Goal: Task Accomplishment & Management: Use online tool/utility

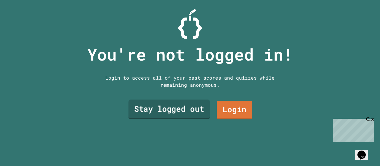
click at [189, 106] on link "Stay logged out" at bounding box center [170, 110] width 82 height 20
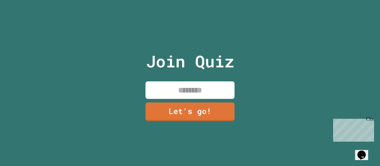
click at [190, 90] on input at bounding box center [189, 90] width 89 height 18
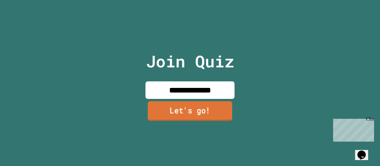
type input "**********"
click at [208, 110] on link "Let's go!" at bounding box center [190, 111] width 85 height 20
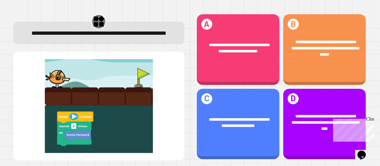
click at [369, 119] on div "Close" at bounding box center [369, 119] width 7 height 7
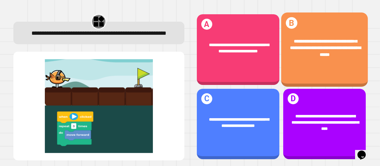
click at [312, 56] on span "**********" at bounding box center [325, 48] width 71 height 18
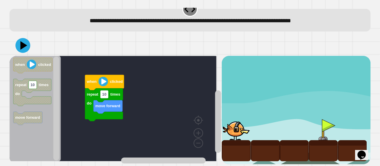
scroll to position [15, 0]
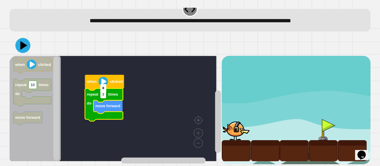
type input "*"
click at [24, 42] on icon at bounding box center [23, 46] width 18 height 18
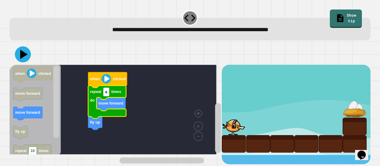
type input "*"
click at [18, 52] on icon at bounding box center [23, 54] width 18 height 18
click at [105, 92] on input "*" at bounding box center [106, 92] width 6 height 8
click at [107, 92] on input "*" at bounding box center [106, 92] width 6 height 8
type input "*"
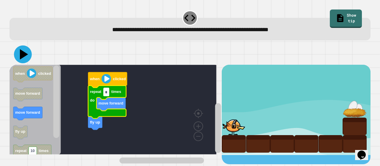
click at [25, 56] on icon at bounding box center [23, 54] width 18 height 18
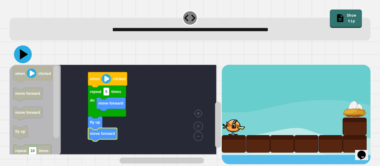
click at [27, 62] on button at bounding box center [23, 54] width 18 height 18
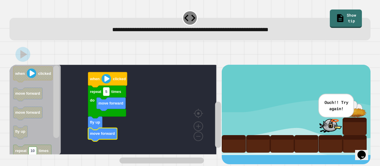
click at [105, 94] on text "5" at bounding box center [106, 91] width 2 height 4
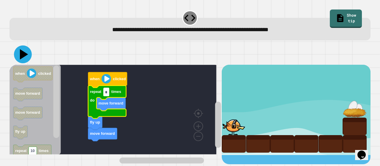
type input "*"
click at [16, 53] on icon at bounding box center [23, 54] width 18 height 18
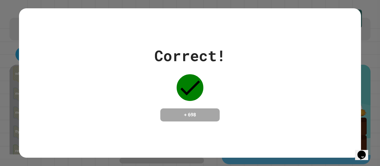
click at [1, 63] on div "Correct! + 698" at bounding box center [190, 83] width 380 height 166
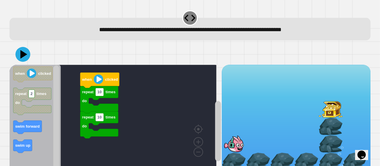
scroll to position [15, 0]
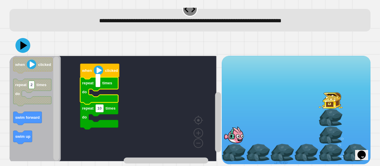
type input "*"
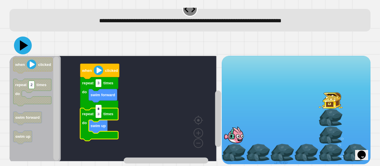
type input "*"
click at [19, 38] on icon at bounding box center [23, 46] width 18 height 18
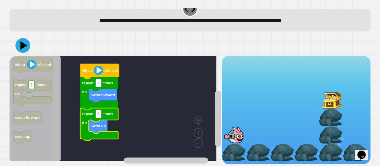
click at [57, 126] on rect "Blockly Workspace" at bounding box center [56, 109] width 6 height 104
click at [99, 112] on text "3" at bounding box center [98, 114] width 2 height 4
type input "*"
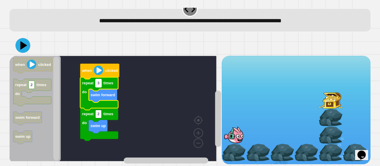
click at [99, 81] on text "3" at bounding box center [98, 83] width 2 height 4
type input "*"
click at [24, 41] on icon at bounding box center [23, 45] width 7 height 9
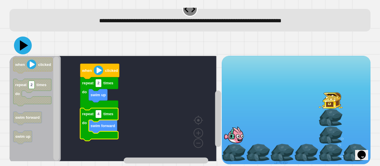
click at [20, 40] on icon at bounding box center [23, 46] width 18 height 18
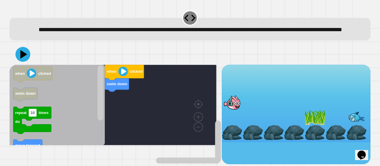
click at [368, 101] on div "**********" at bounding box center [190, 83] width 380 height 166
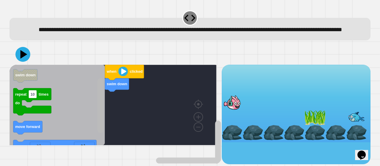
click at [101, 121] on rect "Blockly Workspace" at bounding box center [100, 105] width 6 height 55
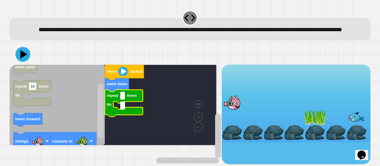
type input "*"
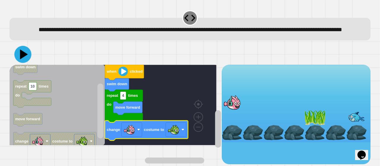
click at [25, 63] on icon at bounding box center [22, 54] width 17 height 17
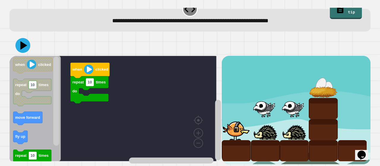
scroll to position [15, 0]
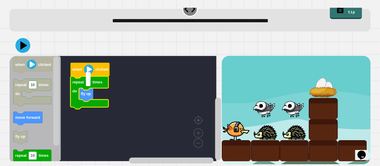
type input "*"
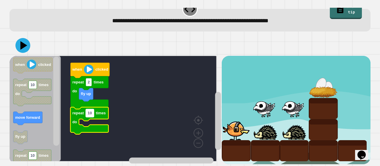
click at [91, 111] on text "10" at bounding box center [90, 113] width 4 height 4
type input "*"
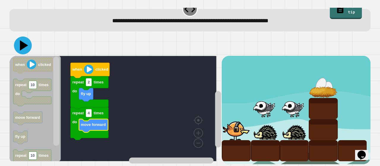
click at [20, 38] on icon at bounding box center [23, 46] width 18 height 18
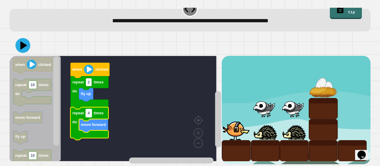
click at [88, 111] on text "4" at bounding box center [89, 113] width 2 height 4
type input "*"
click at [18, 37] on icon at bounding box center [23, 46] width 18 height 18
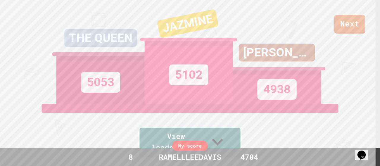
click at [1, 17] on div "Next" at bounding box center [190, 17] width 380 height 34
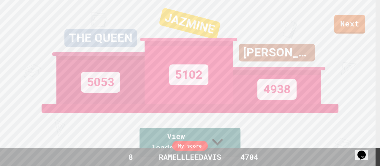
click at [1, 92] on div "Next THE QUEEN 5053 JAZMINE 5102 [PERSON_NAME] 4938 View leaderboard" at bounding box center [190, 83] width 380 height 166
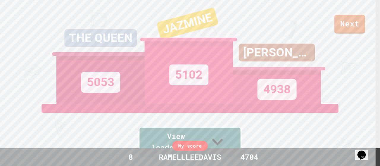
click at [1, 80] on div "Next THE QUEEN 5053 JAZMINE 5102 [PERSON_NAME] 4938 View leaderboard" at bounding box center [190, 83] width 380 height 166
